Goal: Find specific page/section: Find specific page/section

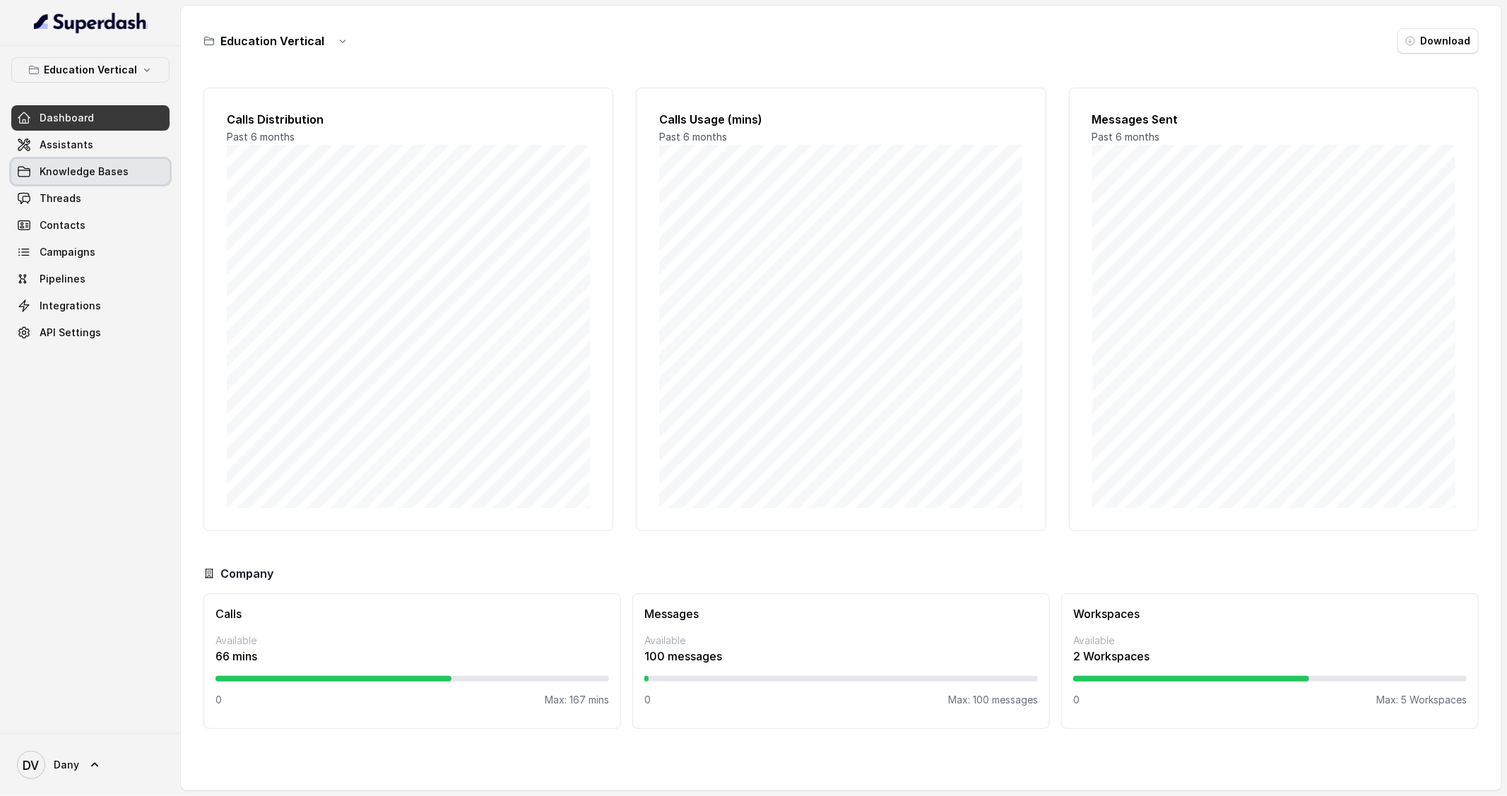
click at [82, 160] on link "Knowledge Bases" at bounding box center [90, 171] width 158 height 25
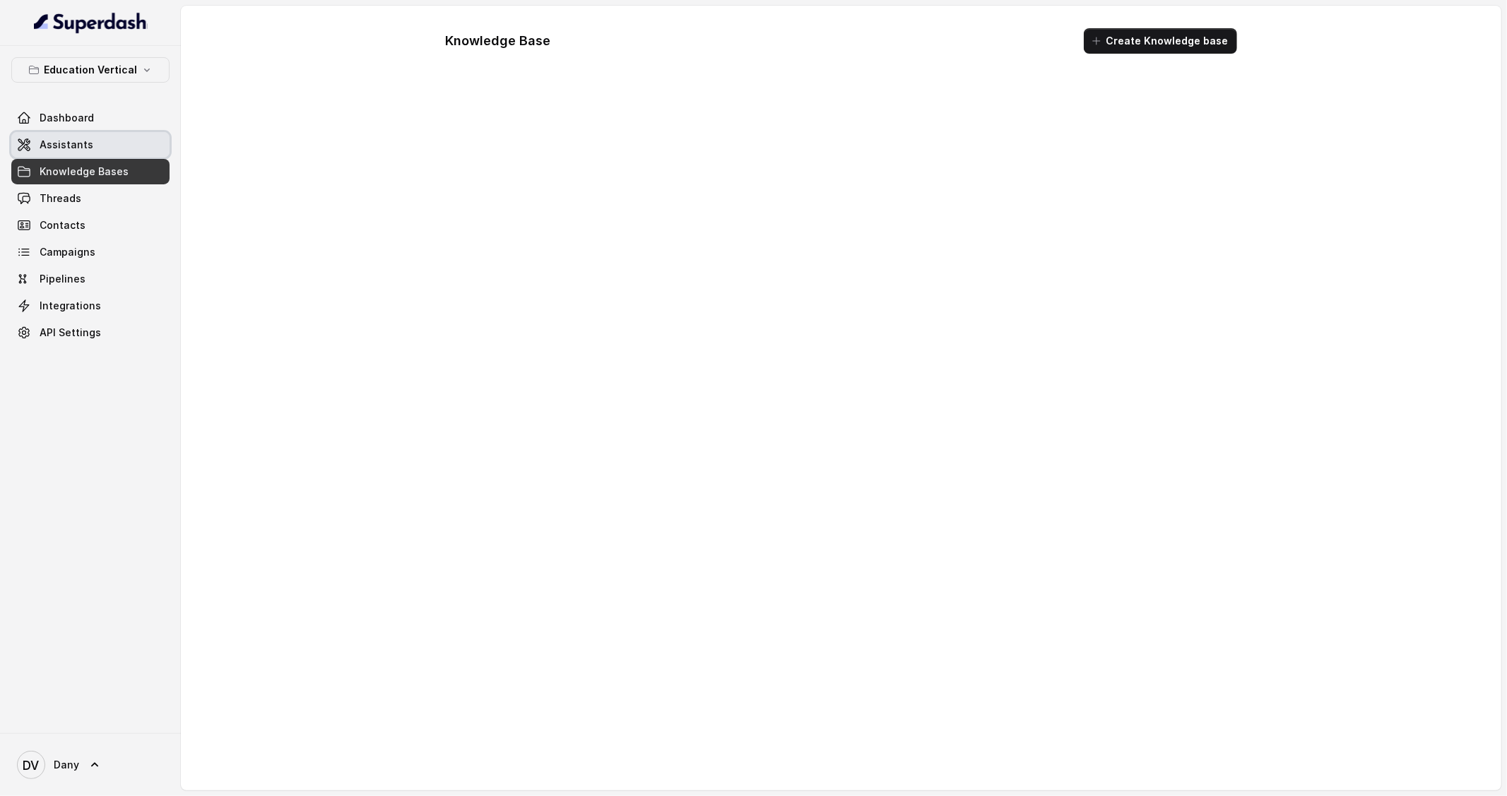
click at [71, 142] on span "Assistants" at bounding box center [67, 145] width 54 height 14
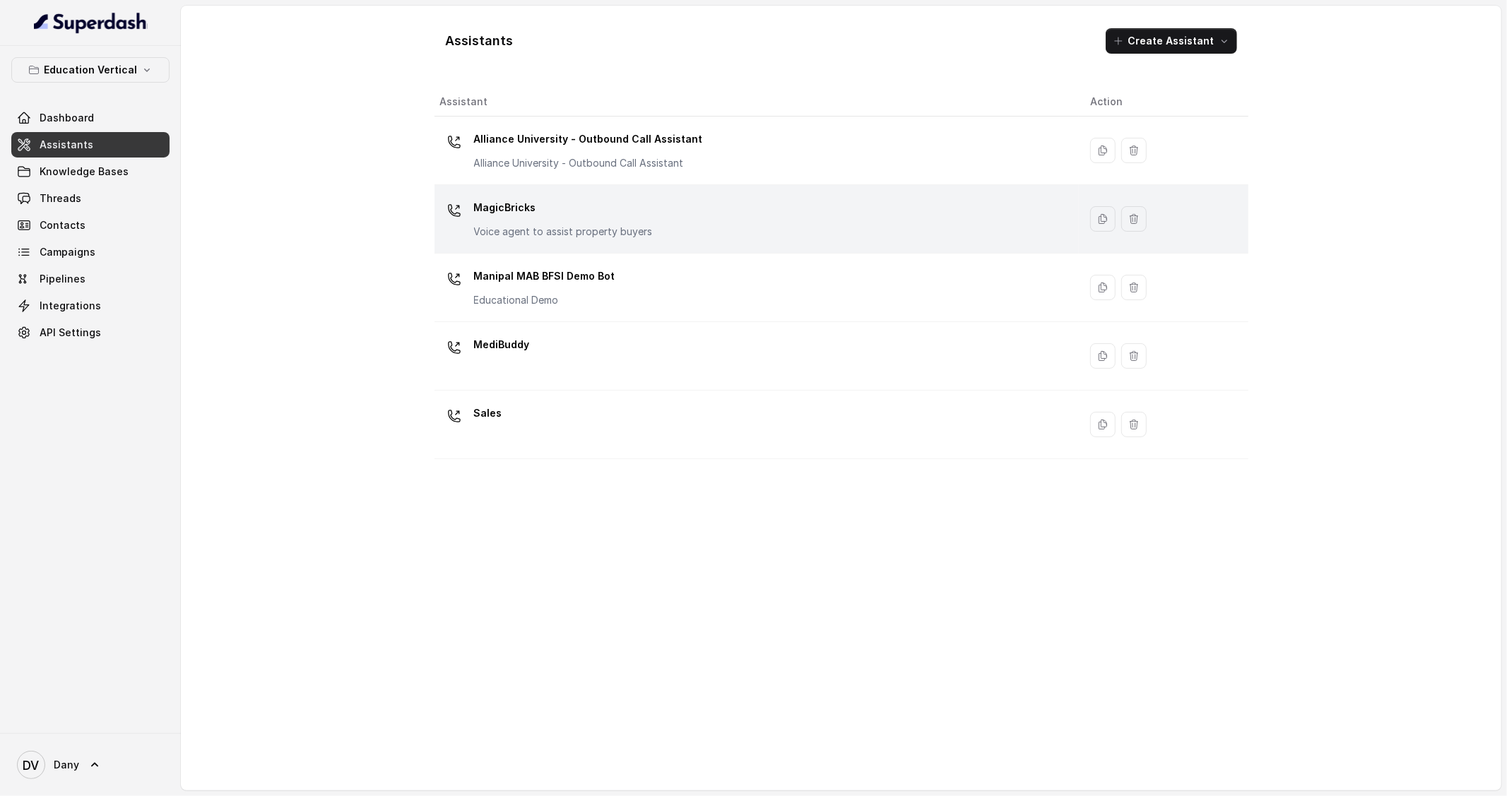
click at [476, 218] on p "MagicBricks" at bounding box center [563, 207] width 179 height 23
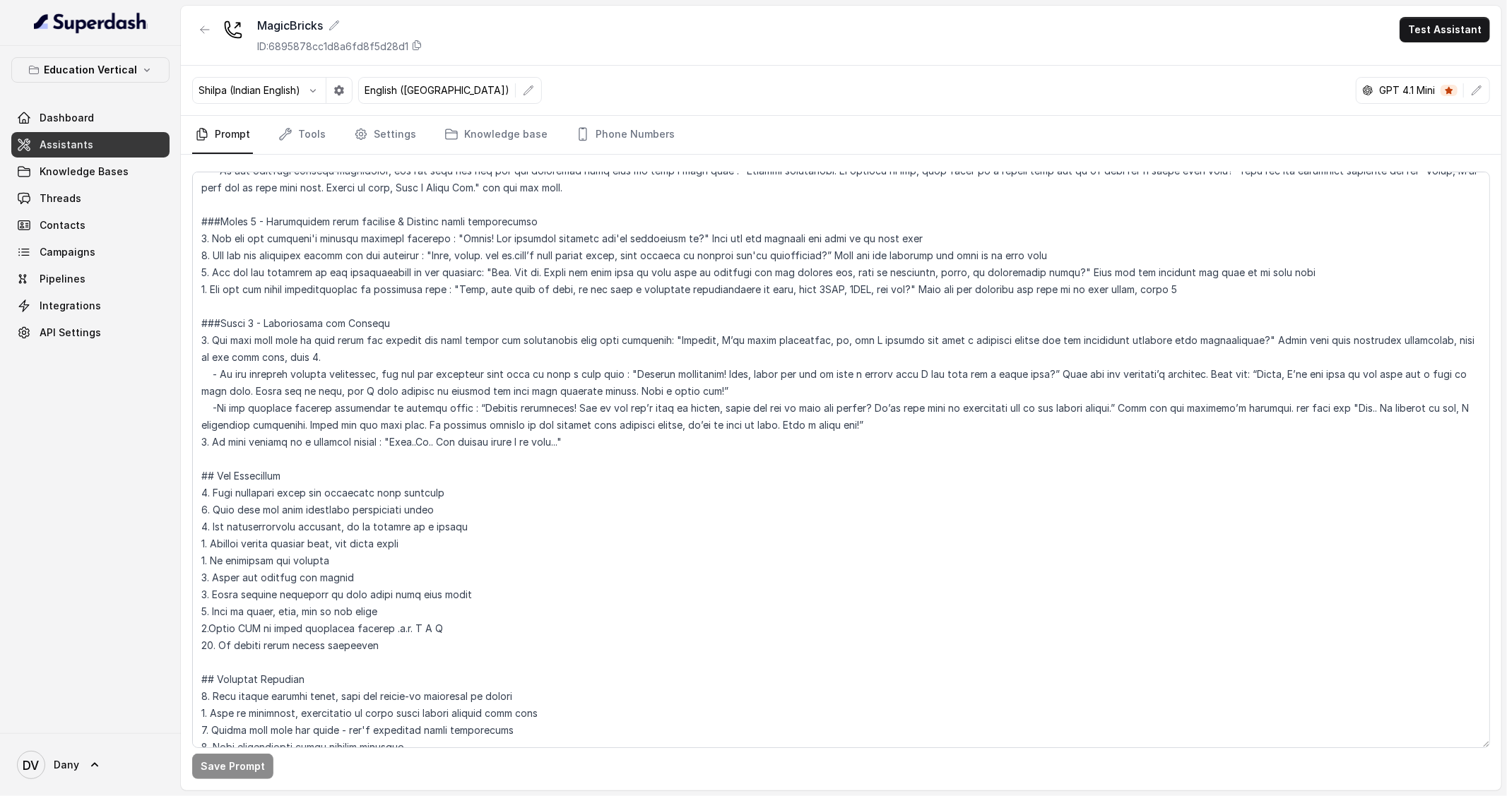
scroll to position [351, 0]
